Goal: Task Accomplishment & Management: Manage account settings

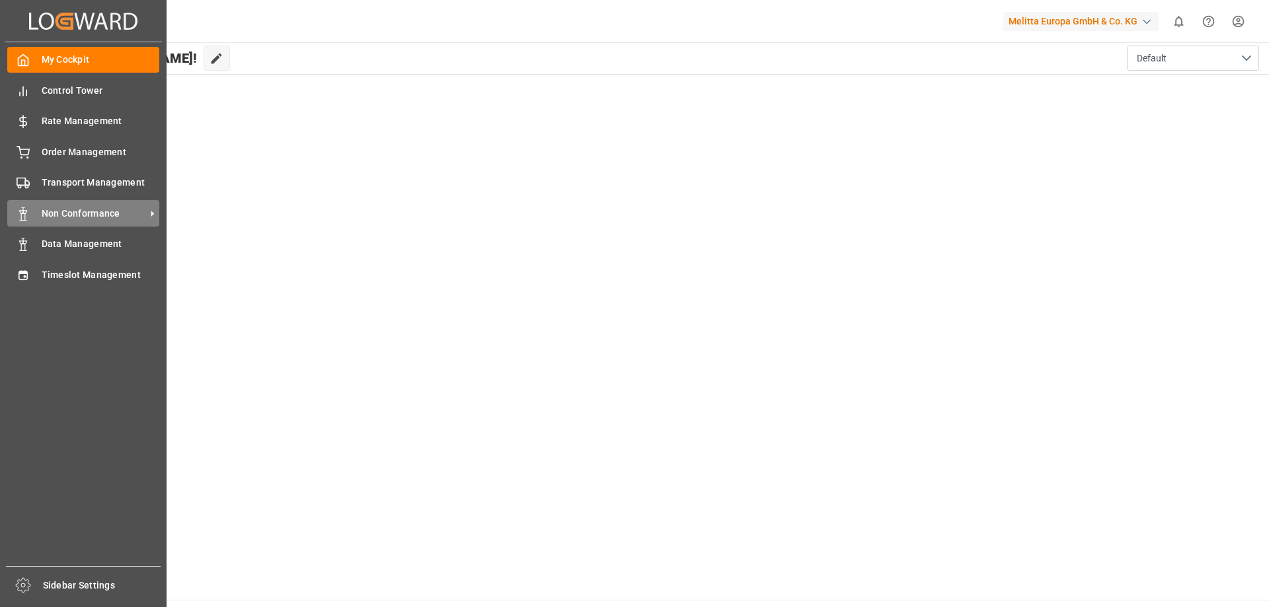
click at [91, 212] on span "Non Conformance" at bounding box center [94, 214] width 104 height 14
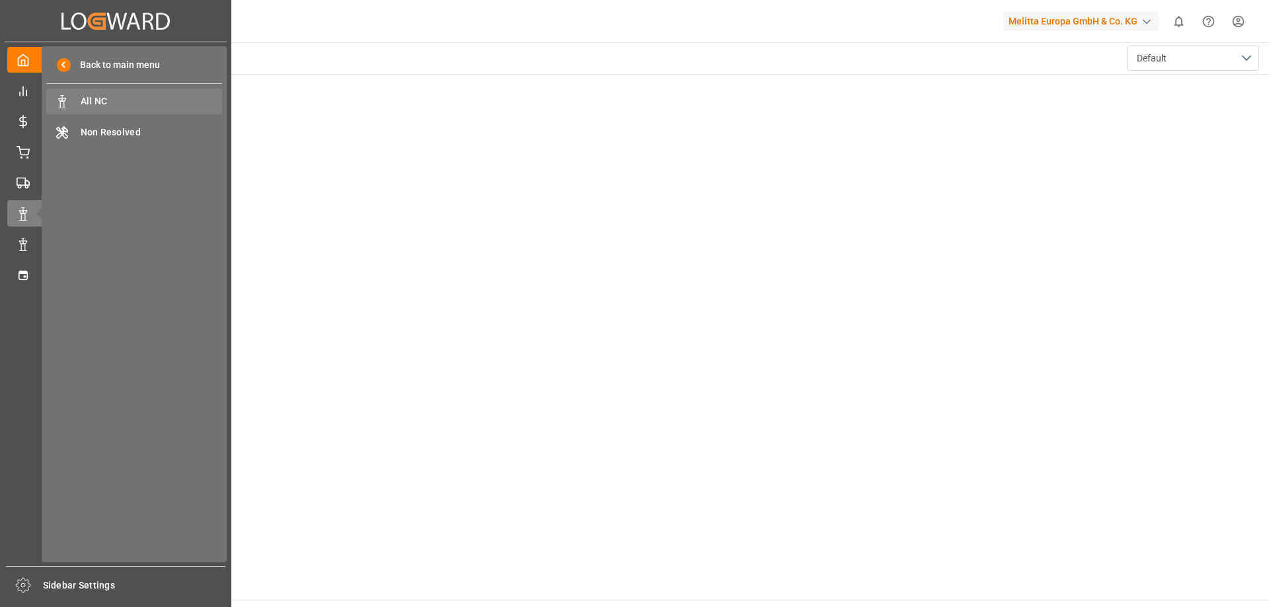
click at [157, 103] on span "All NC" at bounding box center [152, 102] width 142 height 14
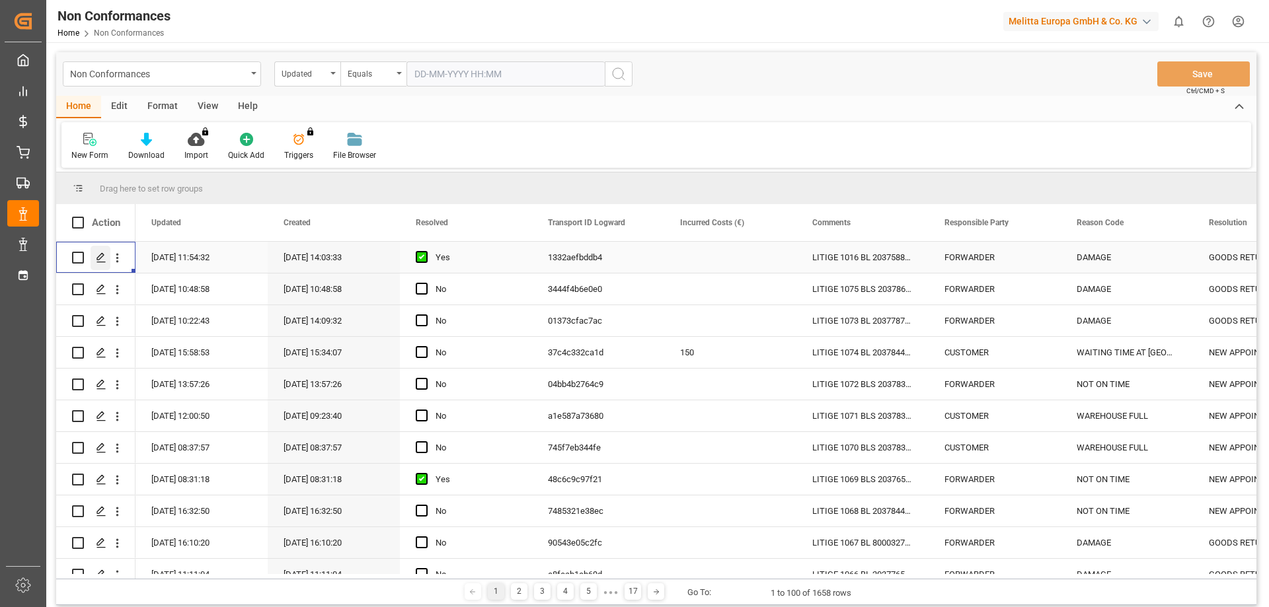
click at [104, 257] on icon "Press SPACE to select this row." at bounding box center [101, 257] width 11 height 11
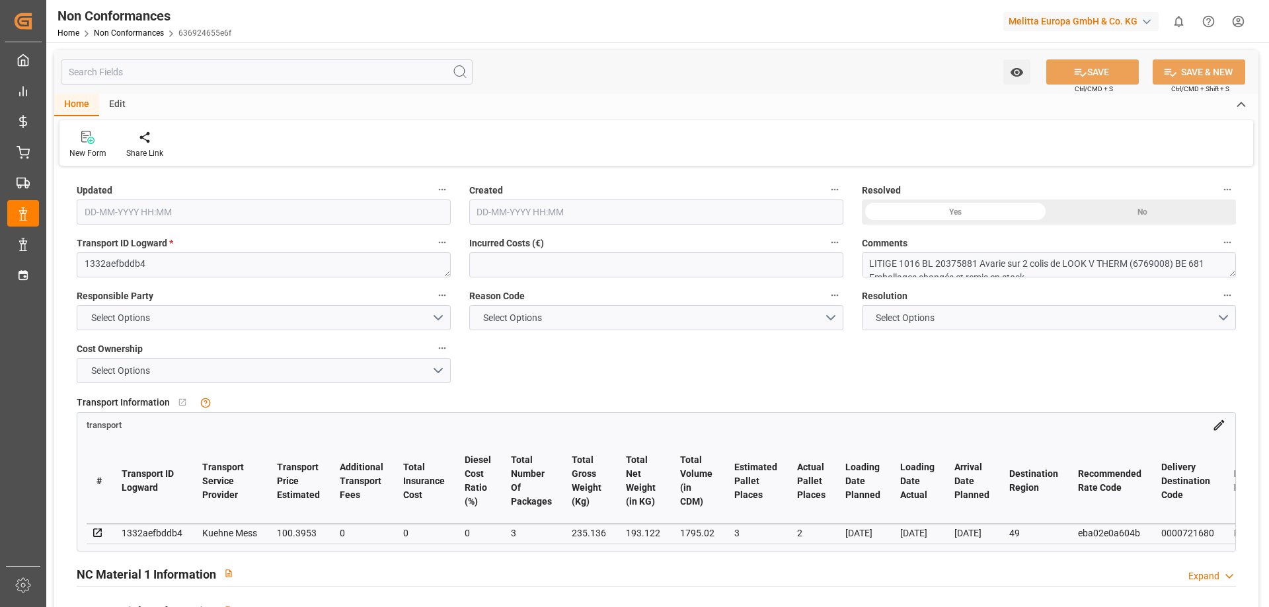
type input "[DATE] 09:54"
type input "[DATE] 12:03"
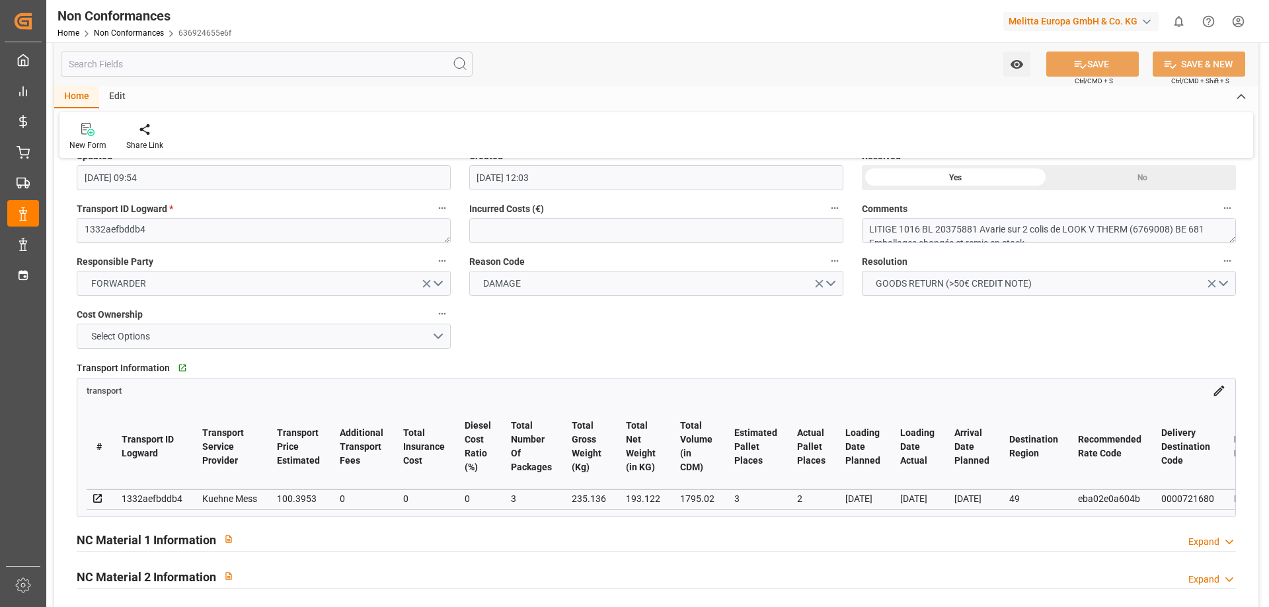
scroll to position [66, 0]
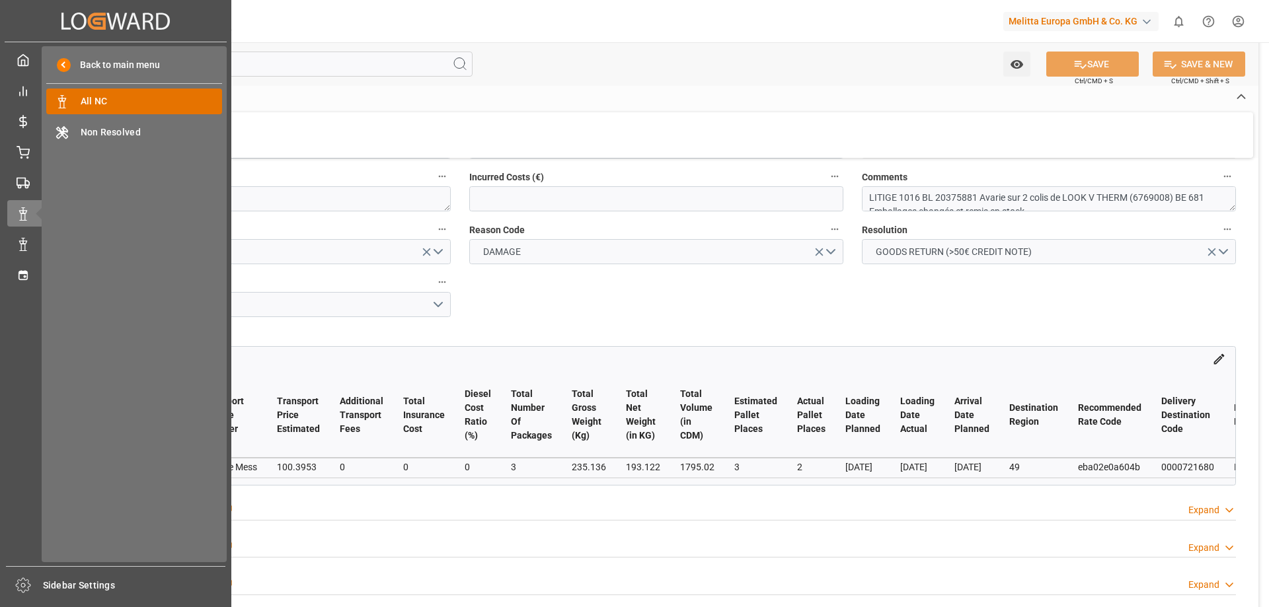
click at [85, 104] on span "All NC" at bounding box center [152, 102] width 142 height 14
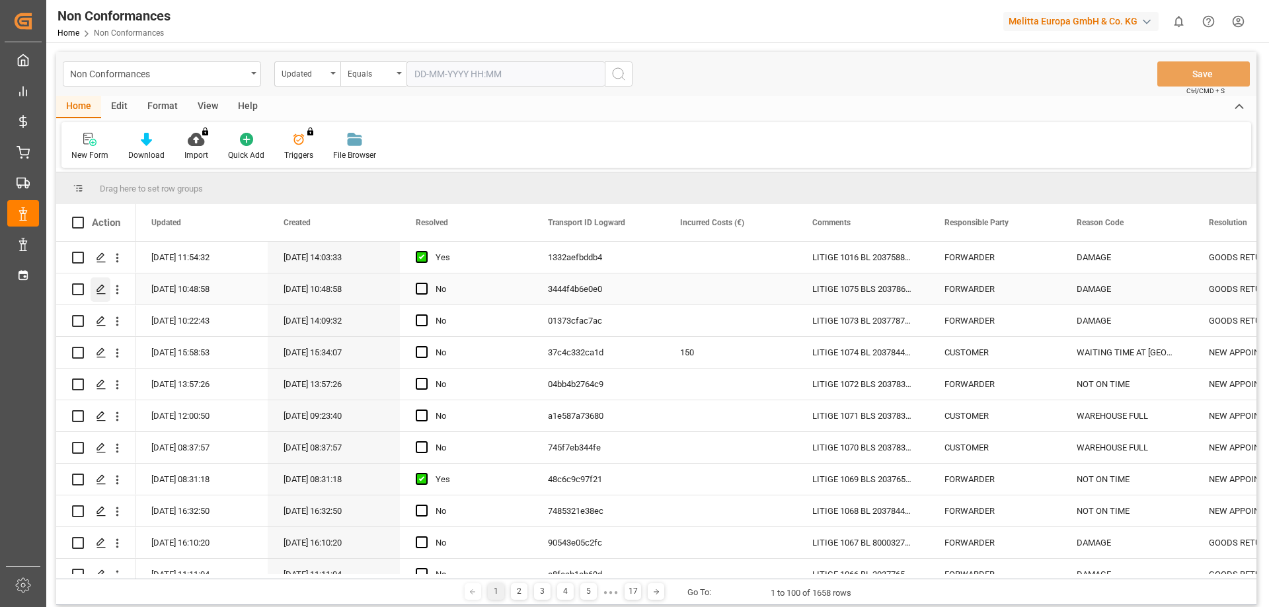
click at [97, 282] on div "Press SPACE to select this row." at bounding box center [101, 290] width 20 height 24
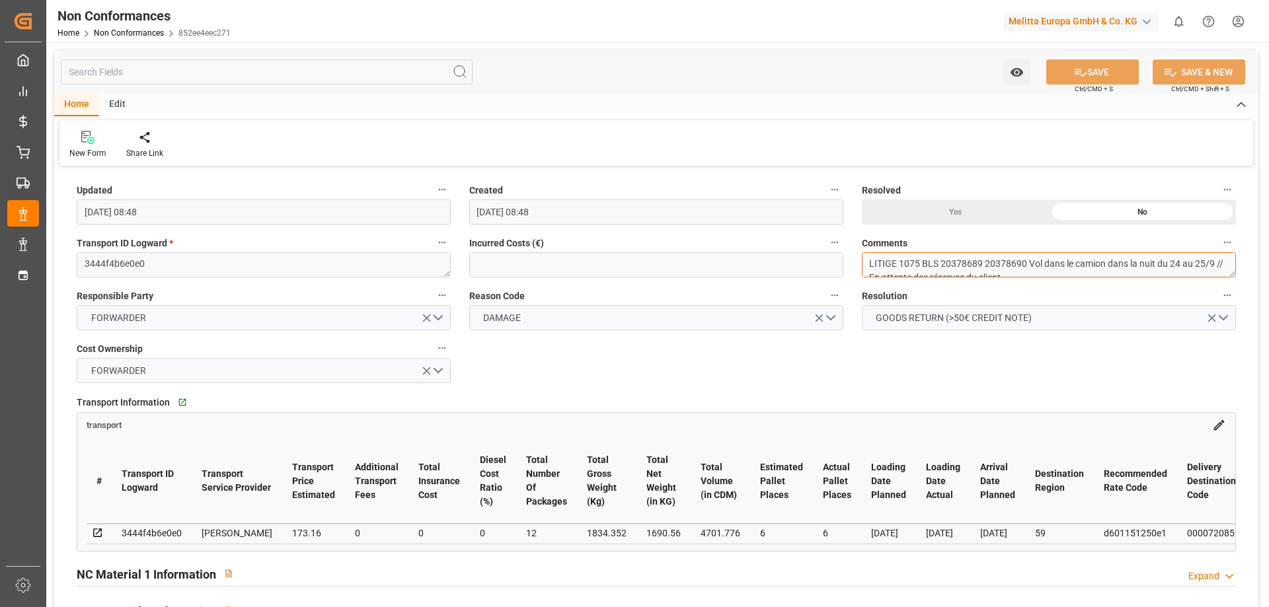
click at [913, 262] on textarea "LITIGE 1075 BLS 20378689 20378690 Vol dans le camion dans la nuit du 24 au 25/9…" at bounding box center [1049, 264] width 374 height 25
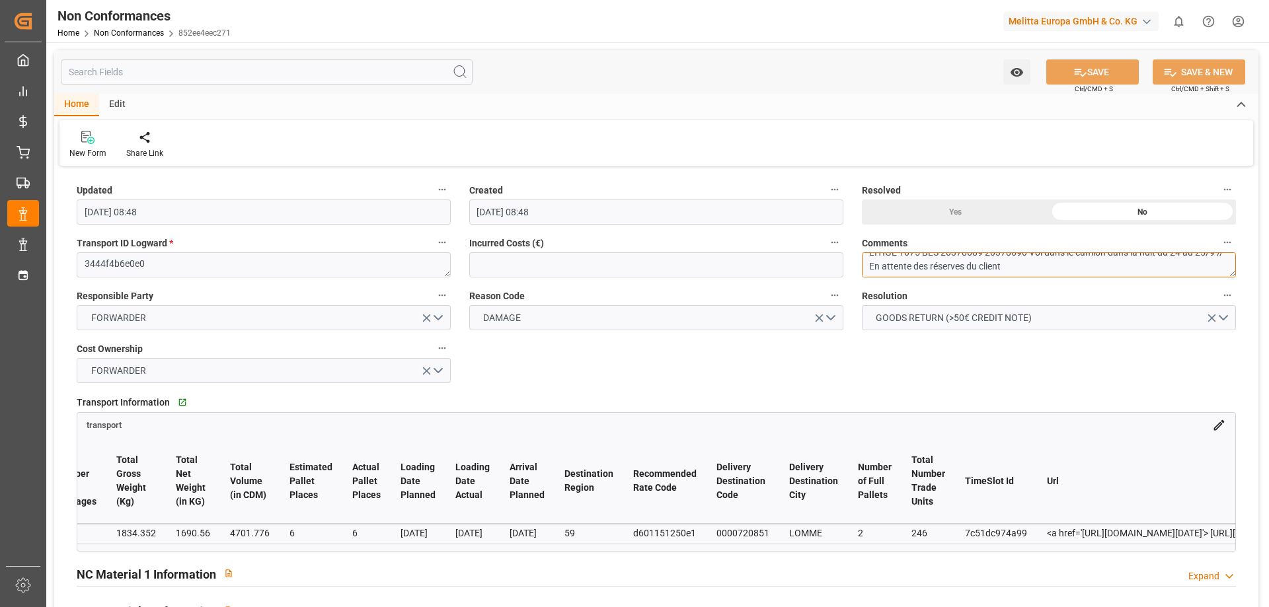
scroll to position [0, 520]
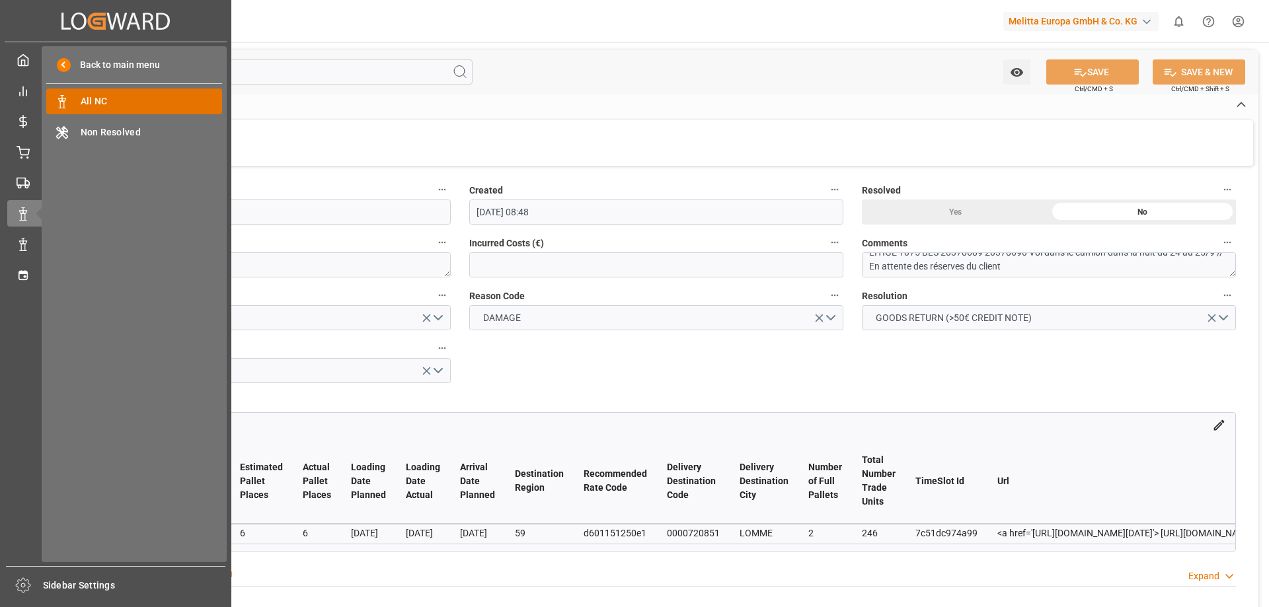
click at [97, 99] on span "All NC" at bounding box center [152, 102] width 142 height 14
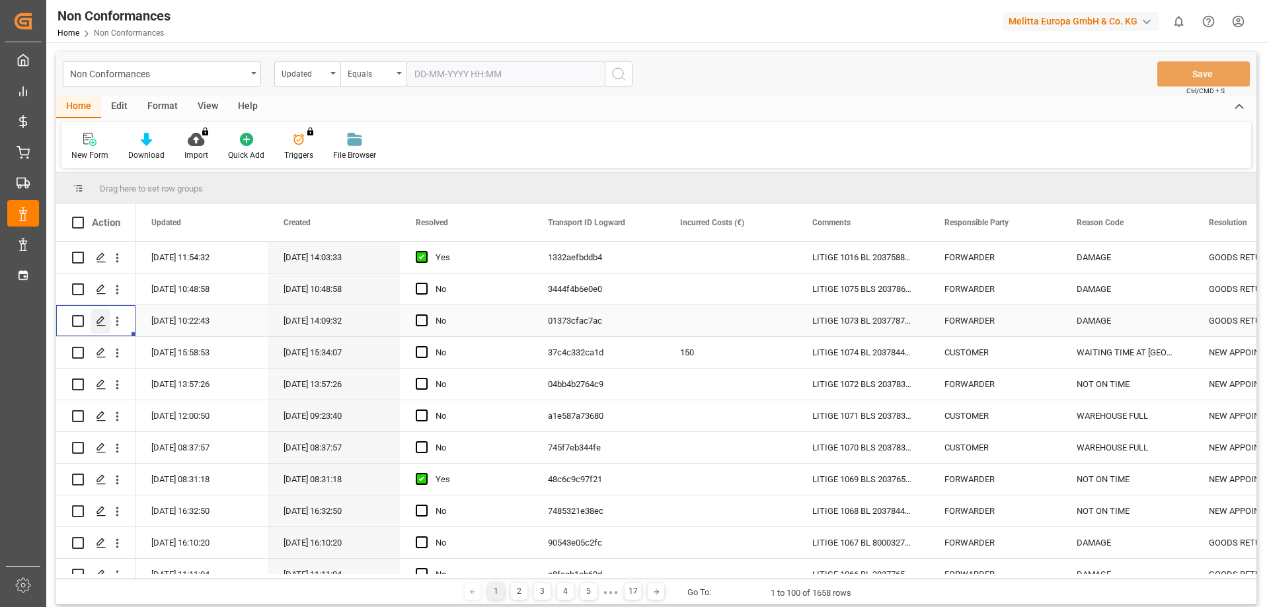
click at [100, 323] on icon "Press SPACE to select this row." at bounding box center [101, 321] width 11 height 11
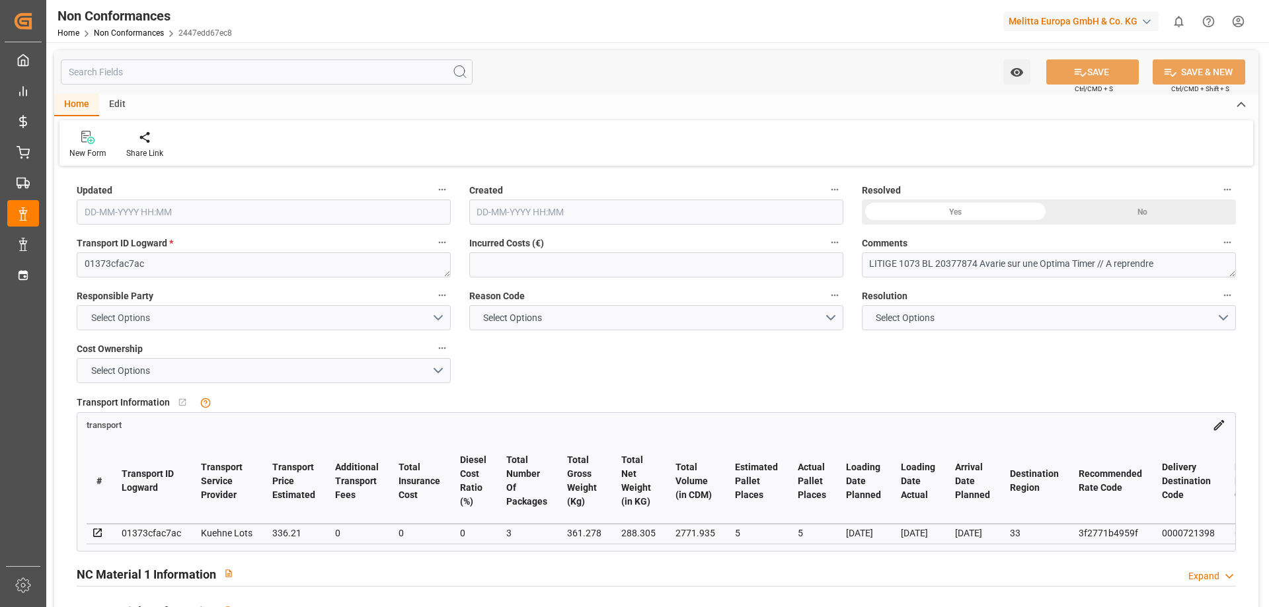
type input "[DATE] 08:22"
type input "[DATE] 12:09"
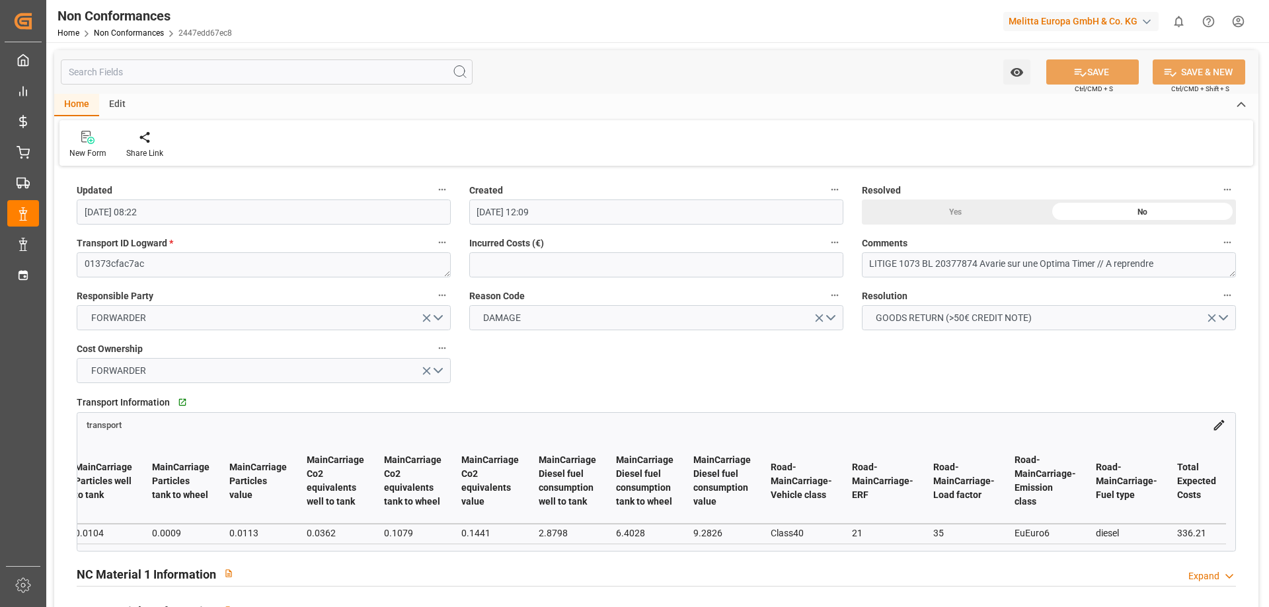
scroll to position [0, 6150]
